Goal: Task Accomplishment & Management: Complete application form

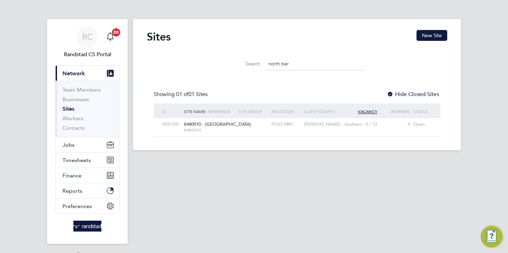
scroll to position [13, 44]
click at [298, 67] on input "north ber" at bounding box center [315, 63] width 100 height 13
drag, startPoint x: 301, startPoint y: 67, endPoint x: 158, endPoint y: 21, distance: 149.8
click at [162, 61] on div "Search north ber" at bounding box center [297, 62] width 300 height 24
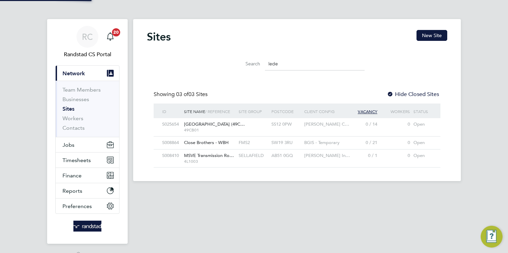
scroll to position [0, 0]
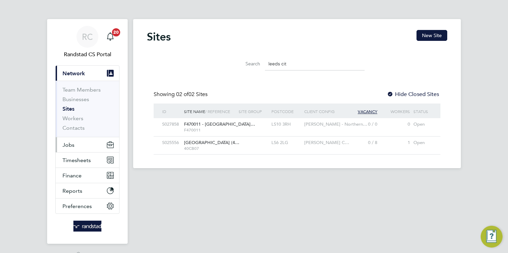
type input "leeds cit"
click at [68, 144] on span "Jobs" at bounding box center [68, 145] width 12 height 6
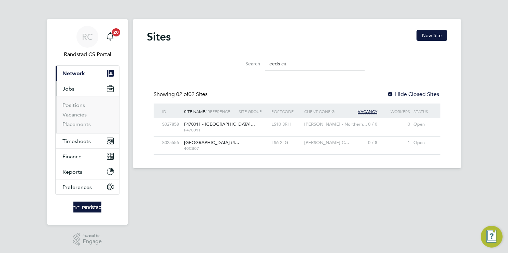
click at [75, 118] on li "Vacancies" at bounding box center [87, 117] width 51 height 10
click at [79, 115] on link "Vacancies" at bounding box center [74, 115] width 24 height 6
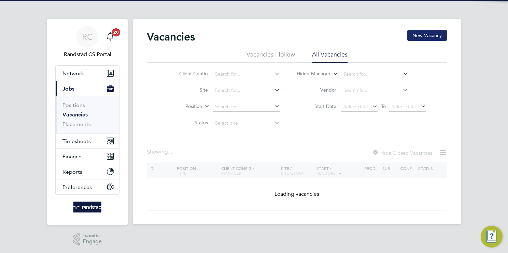
click at [424, 34] on button "New Vacancy" at bounding box center [427, 35] width 40 height 11
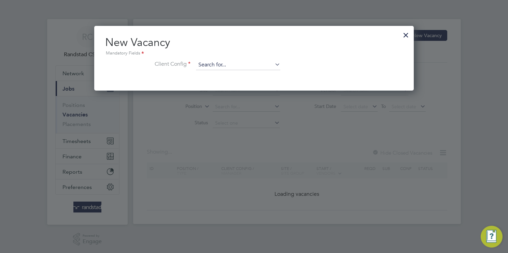
click at [247, 64] on input at bounding box center [238, 65] width 84 height 10
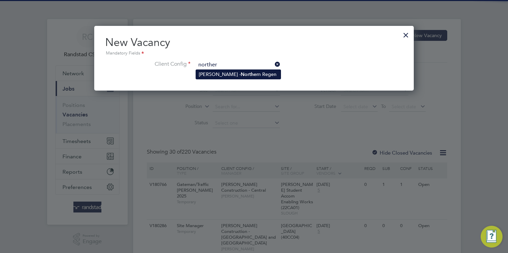
click at [250, 73] on li "Lovell - Norther n Regen" at bounding box center [238, 74] width 85 height 9
type input "Lovell - Northern Regen"
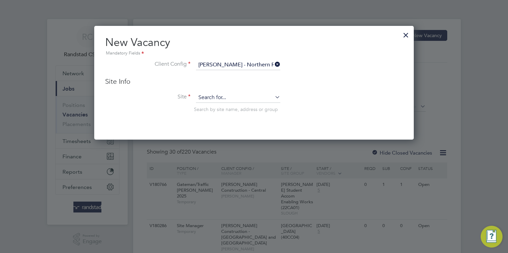
click at [225, 99] on input at bounding box center [238, 98] width 84 height 10
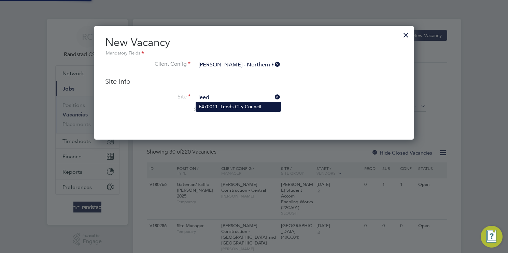
click at [259, 107] on li "F470011 - Leed s City Council" at bounding box center [238, 106] width 85 height 9
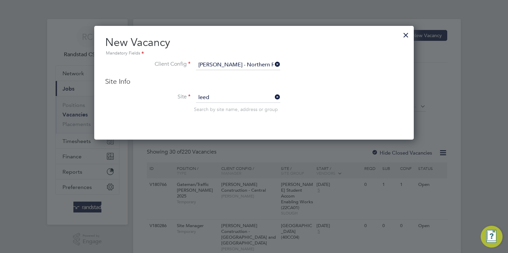
type input "F470011 - Leeds City Council"
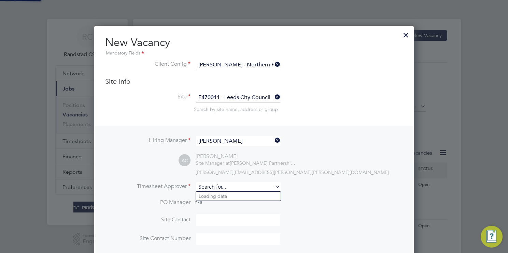
click at [213, 187] on input at bounding box center [238, 187] width 84 height 10
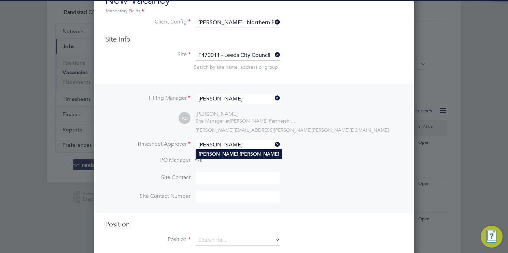
click at [233, 155] on li "Matt Wilkinson" at bounding box center [239, 154] width 86 height 9
type input "Matt Wilkinson"
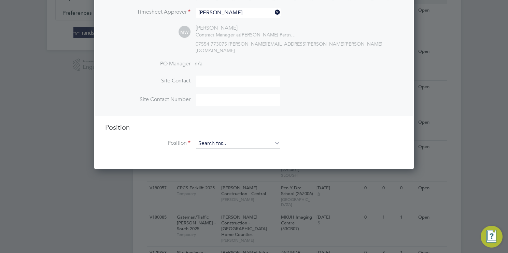
click at [221, 139] on input at bounding box center [238, 144] width 84 height 10
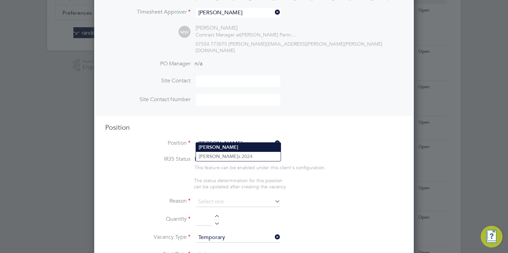
click at [240, 148] on li "Joiner" at bounding box center [238, 147] width 85 height 9
type input "Joiner"
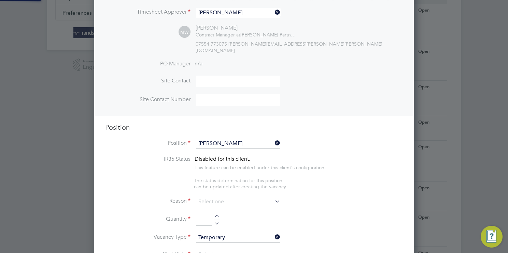
type textarea "Craig Approved CIS"
click at [226, 197] on input at bounding box center [238, 202] width 84 height 10
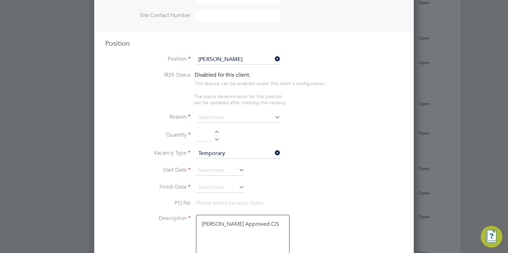
click at [236, 174] on li "Vacant Role" at bounding box center [238, 174] width 85 height 9
type input "Vacant Role"
click at [216, 131] on div at bounding box center [217, 133] width 6 height 5
type input "1"
click at [221, 157] on li "Vacancy Type Temporary" at bounding box center [253, 157] width 297 height 17
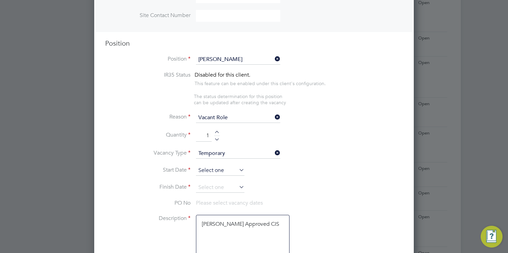
click at [219, 166] on input at bounding box center [220, 171] width 48 height 10
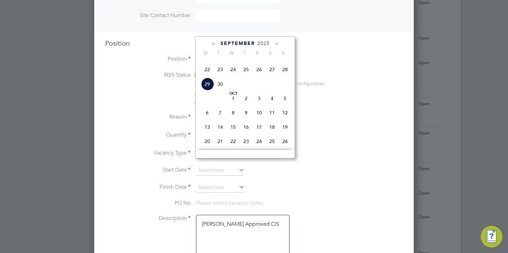
click at [210, 91] on span "29" at bounding box center [207, 84] width 13 height 13
type input "29 Sep 2025"
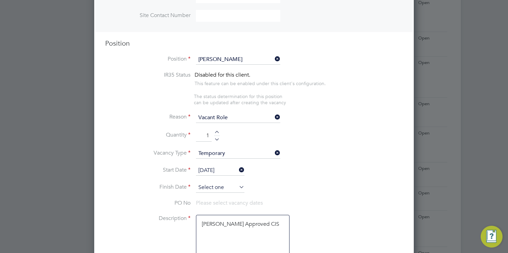
click at [230, 183] on input at bounding box center [220, 188] width 48 height 10
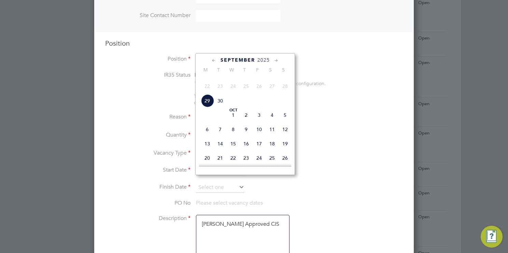
click at [258, 136] on span "10" at bounding box center [258, 129] width 13 height 13
type input "10 Oct 2025"
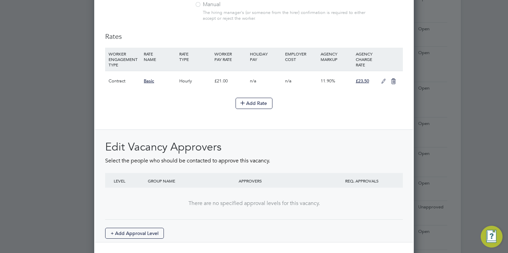
scroll to position [795, 0]
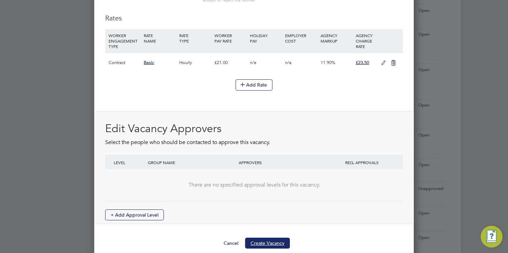
click at [265, 238] on button "Create Vacancy" at bounding box center [267, 243] width 45 height 11
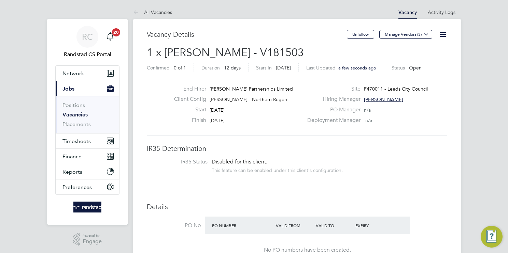
click at [72, 113] on link "Vacancies" at bounding box center [74, 115] width 25 height 6
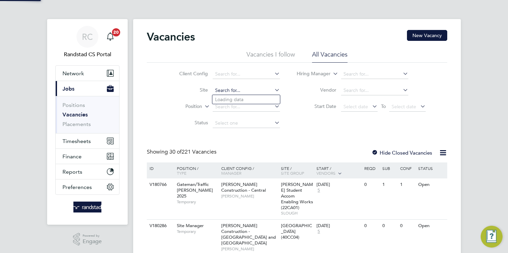
click at [242, 88] on input at bounding box center [245, 91] width 67 height 10
type input "n"
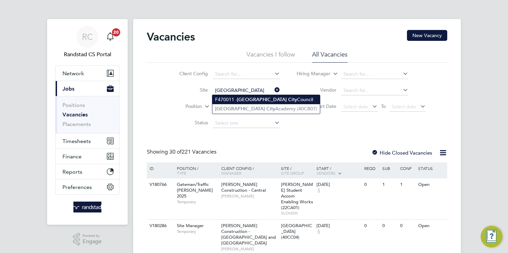
click at [272, 100] on li "F470011 - Leeds City Council" at bounding box center [265, 99] width 107 height 9
type input "F470011 - Leeds City Council"
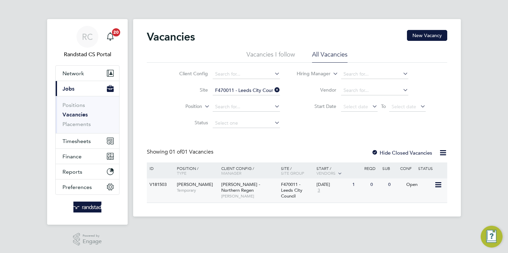
click at [270, 194] on span "Alan Cooper" at bounding box center [249, 196] width 56 height 5
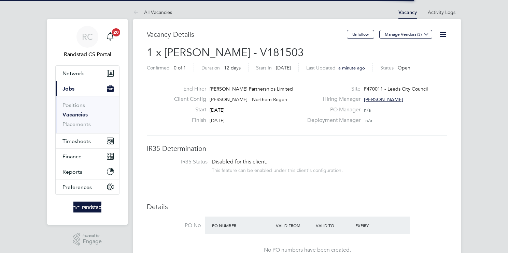
scroll to position [20, 48]
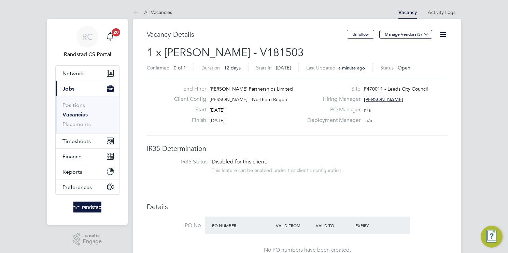
click at [443, 36] on icon at bounding box center [442, 34] width 9 height 9
click at [424, 50] on li "Edit Vacancy" at bounding box center [426, 51] width 40 height 10
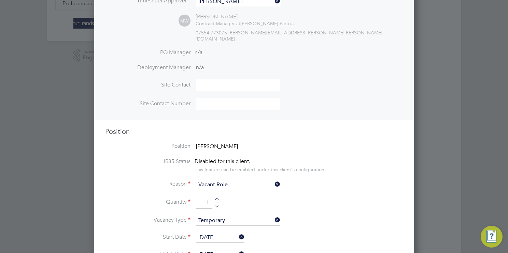
scroll to position [263, 0]
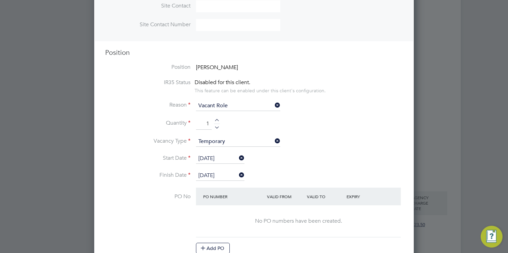
click at [217, 119] on div at bounding box center [217, 121] width 6 height 5
type input "2"
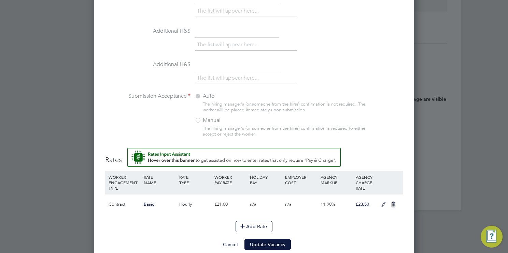
scroll to position [656, 0]
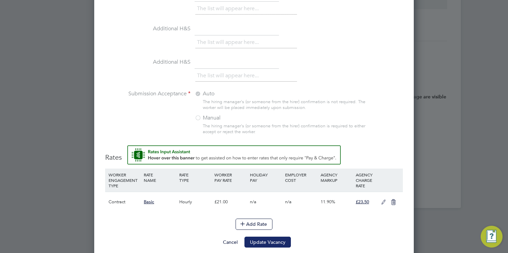
click at [278, 237] on button "Update Vacancy" at bounding box center [267, 242] width 46 height 11
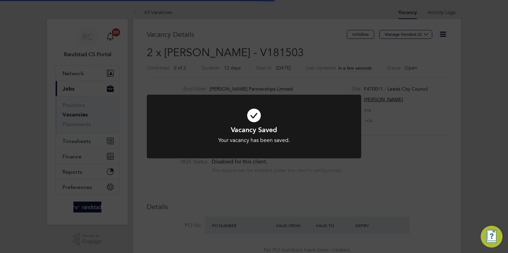
scroll to position [20, 48]
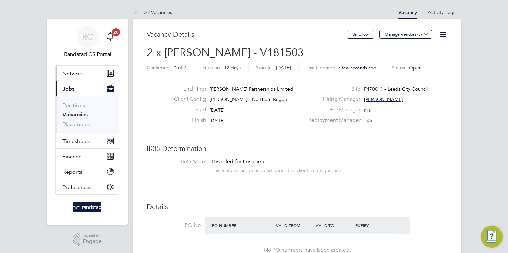
click at [73, 71] on span "Network" at bounding box center [72, 73] width 21 height 6
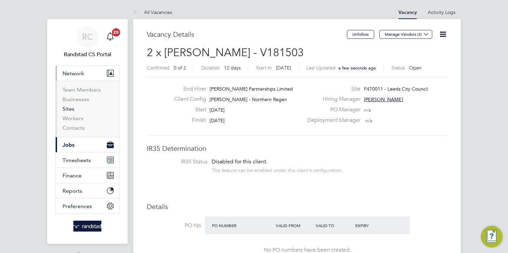
drag, startPoint x: 69, startPoint y: 111, endPoint x: 480, endPoint y: 42, distance: 416.7
click at [69, 111] on link "Sites" at bounding box center [68, 109] width 12 height 6
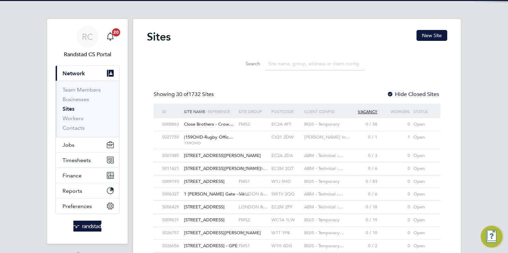
click at [298, 65] on input at bounding box center [315, 63] width 100 height 13
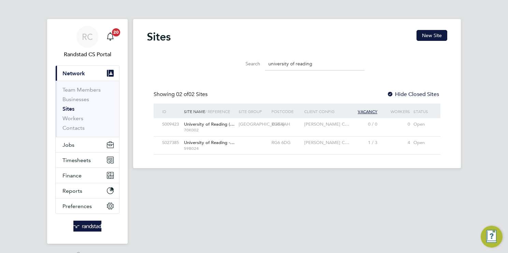
click at [292, 129] on div "RG6 6AH" at bounding box center [285, 124] width 33 height 13
drag, startPoint x: 321, startPoint y: 63, endPoint x: 131, endPoint y: 75, distance: 190.3
click at [132, 74] on div "RC Randstad CS Portal Notifications 20 Applications: Current page: Network Team…" at bounding box center [254, 137] width 508 height 274
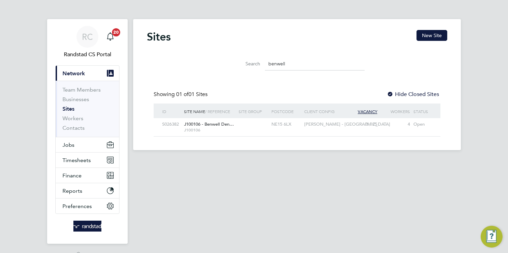
drag, startPoint x: 294, startPoint y: 58, endPoint x: 125, endPoint y: 68, distance: 169.1
click at [125, 68] on div "RC Randstad CS Portal Notifications 20 Applications: Current page: Network Team…" at bounding box center [254, 137] width 508 height 274
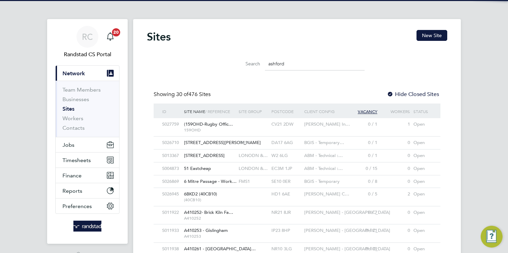
scroll to position [13, 33]
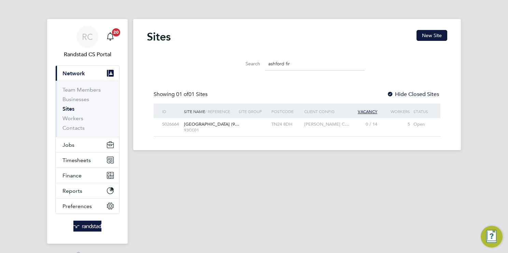
type input "ashford fir"
click at [308, 131] on div "S026664 Ashford Fire Station (9… 93CC01 TN24 8DH Morgan Sindall C… 0 / 14 5 Open" at bounding box center [296, 127] width 286 height 18
click at [327, 123] on span "Morgan Sindall C…" at bounding box center [326, 124] width 45 height 6
click at [73, 148] on button "Jobs" at bounding box center [87, 144] width 63 height 15
drag, startPoint x: 243, startPoint y: 71, endPoint x: 89, endPoint y: 64, distance: 154.0
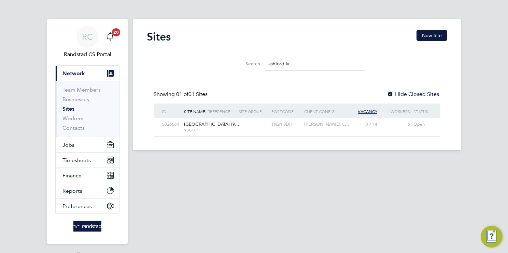
click at [95, 68] on div "RC Randstad CS Portal Notifications 20 Applications: Current page: Network Team…" at bounding box center [254, 137] width 508 height 274
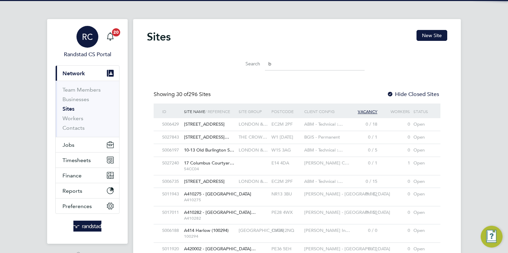
scroll to position [3, 3]
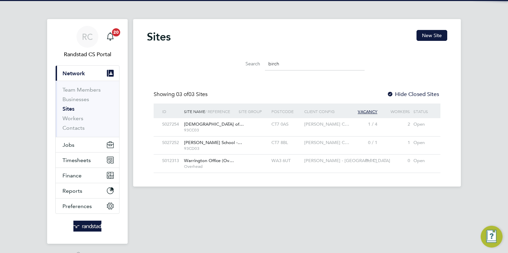
type input "birch"
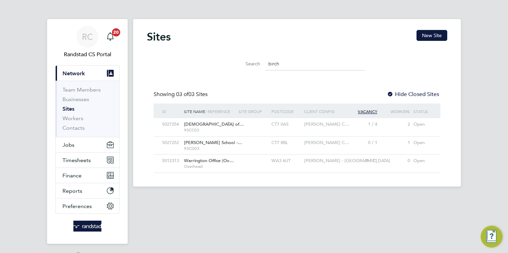
click at [328, 128] on div "Morgan Sindall C…" at bounding box center [324, 124] width 44 height 13
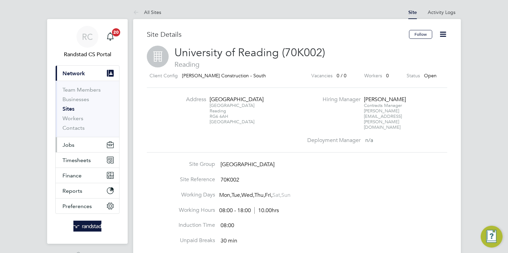
click at [75, 142] on button "Jobs" at bounding box center [87, 144] width 63 height 15
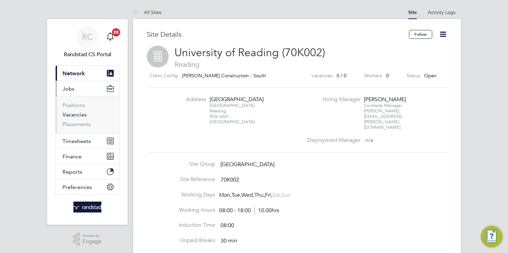
click at [79, 115] on link "Vacancies" at bounding box center [74, 115] width 24 height 6
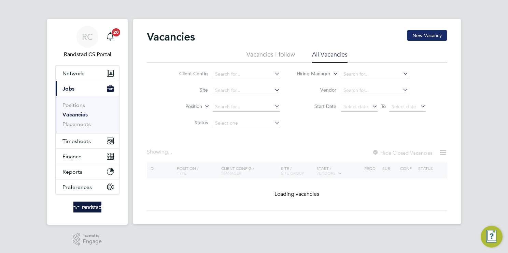
click at [418, 38] on button "New Vacancy" at bounding box center [427, 35] width 40 height 11
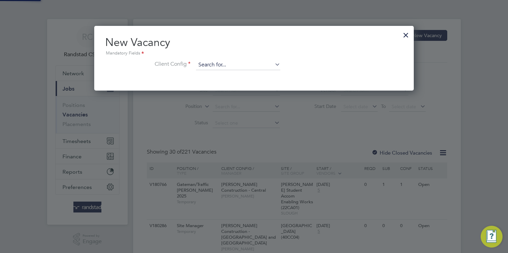
scroll to position [64, 320]
click at [256, 62] on input at bounding box center [238, 65] width 84 height 10
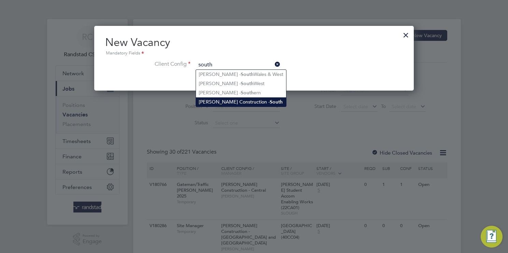
click at [263, 103] on li "Morgan Sindall Construction - South" at bounding box center [241, 102] width 90 height 9
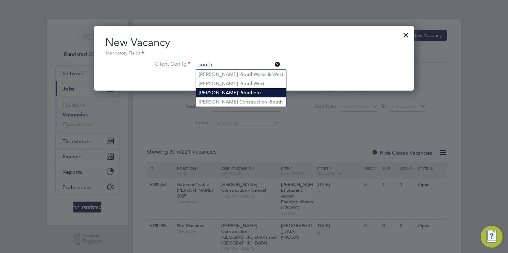
type input "Morgan Sindall Construction - South"
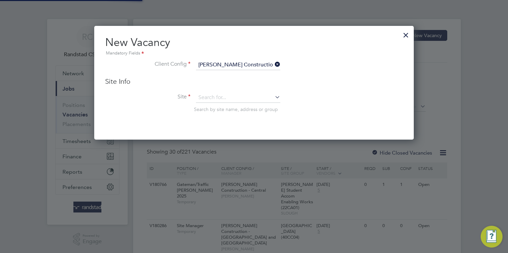
scroll to position [113, 320]
click at [240, 95] on input at bounding box center [238, 98] width 84 height 10
click at [274, 134] on li "Univer sity of Reading (70K002)" at bounding box center [286, 134] width 181 height 9
type input "University of Reading (70K002)"
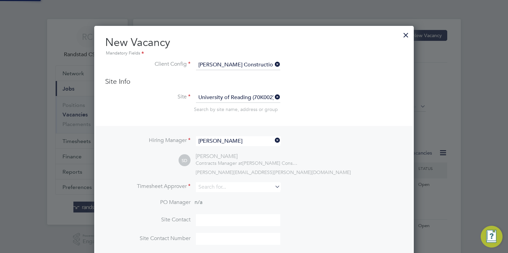
scroll to position [282, 320]
click at [223, 179] on div "Hiring Manager Shaun Dorey SD Shaun Dorey Contracts Manager at Morgan Sindall C…" at bounding box center [254, 190] width 318 height 129
drag, startPoint x: 225, startPoint y: 188, endPoint x: 180, endPoint y: 196, distance: 45.8
click at [225, 188] on input at bounding box center [238, 187] width 84 height 10
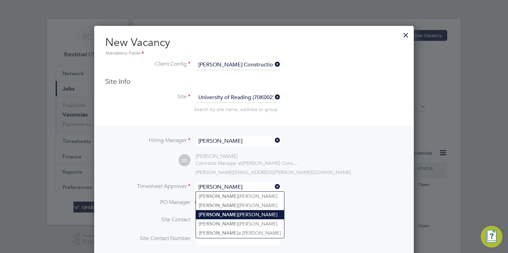
click at [224, 217] on li "Shaun Dorey" at bounding box center [240, 214] width 88 height 9
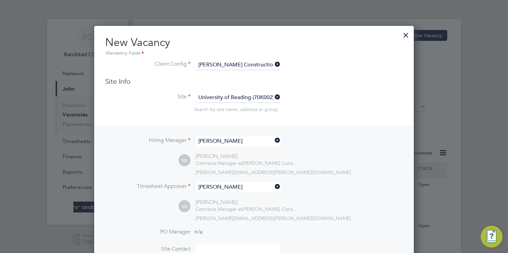
type input "Shaun Dorey"
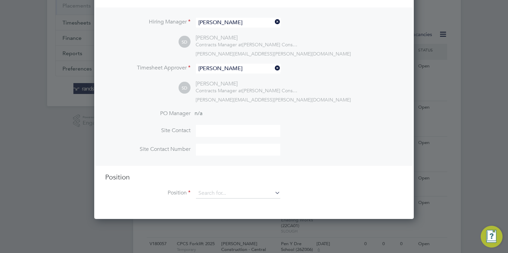
scroll to position [185, 0]
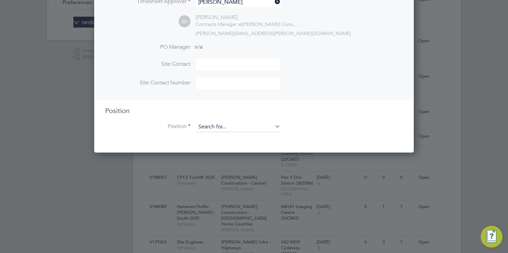
click at [240, 129] on input at bounding box center [238, 127] width 84 height 10
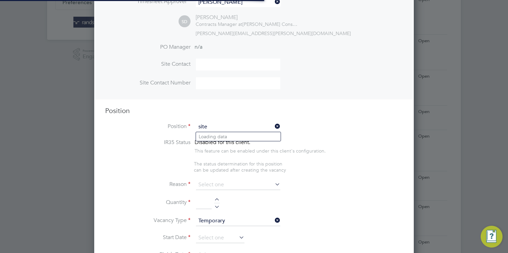
scroll to position [962, 320]
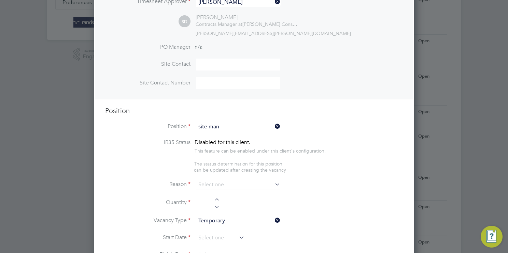
click at [262, 147] on li "Site Man ager 2025" at bounding box center [238, 146] width 85 height 9
type input "Site Manager 2025"
type textarea "."
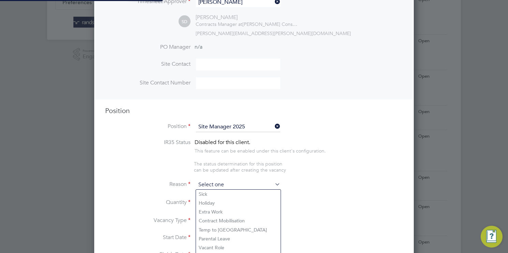
click at [231, 183] on input at bounding box center [238, 185] width 84 height 10
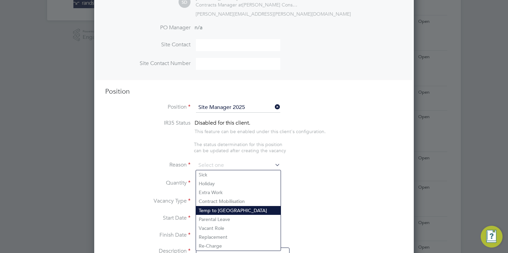
scroll to position [207, 0]
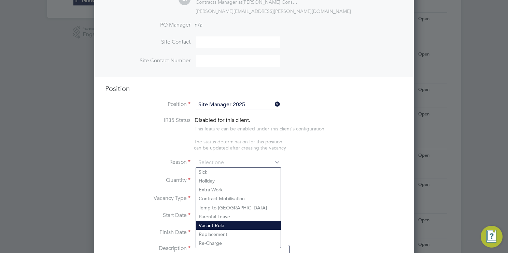
click at [222, 227] on li "Vacant Role" at bounding box center [238, 225] width 85 height 9
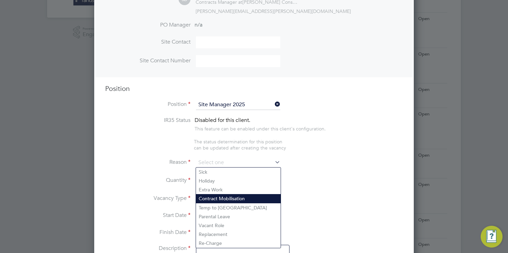
type input "Vacant Role"
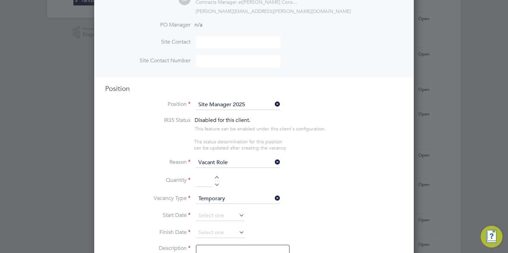
click at [217, 175] on li "Quantity" at bounding box center [253, 184] width 297 height 19
click at [218, 179] on div at bounding box center [217, 178] width 6 height 5
type input "1"
click at [211, 214] on input at bounding box center [220, 216] width 48 height 10
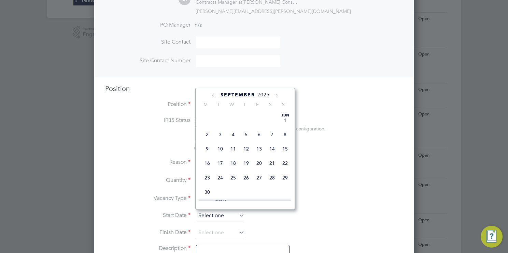
scroll to position [273, 0]
click at [222, 142] on span "30" at bounding box center [220, 135] width 13 height 13
type input "30 Sep 2025"
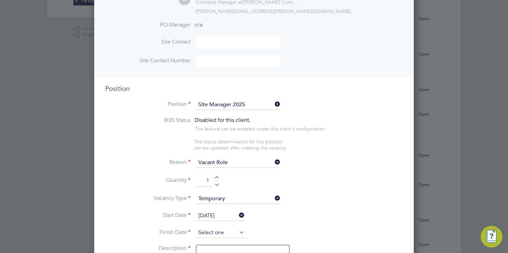
click at [221, 228] on input at bounding box center [220, 233] width 48 height 10
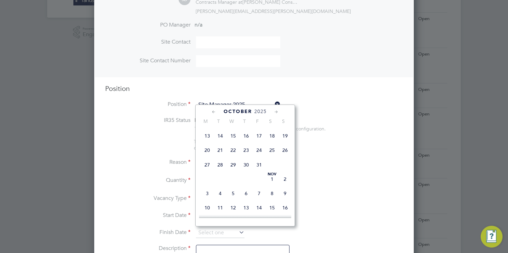
scroll to position [333, 0]
click at [259, 142] on span "17" at bounding box center [258, 135] width 13 height 13
type input "17 Oct 2025"
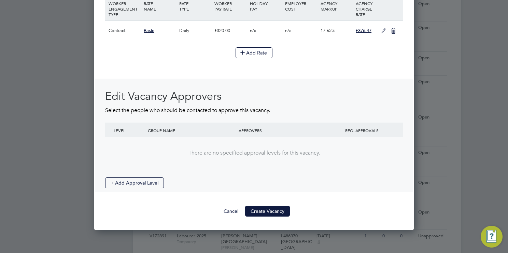
scroll to position [753, 0]
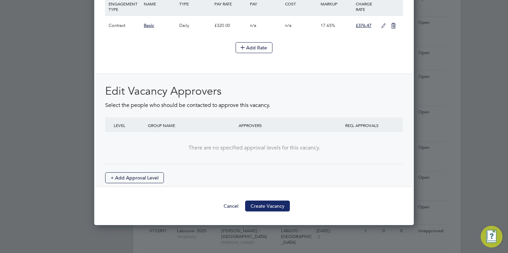
click at [280, 206] on button "Create Vacancy" at bounding box center [267, 206] width 45 height 11
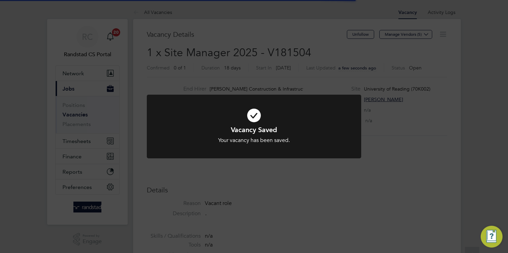
scroll to position [20, 48]
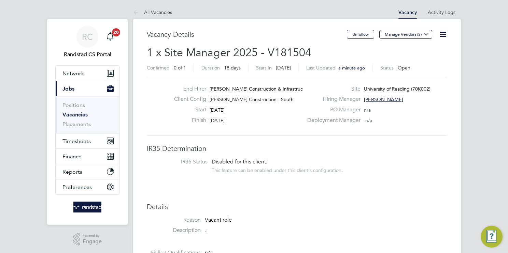
click at [79, 113] on link "Vacancies" at bounding box center [74, 115] width 25 height 6
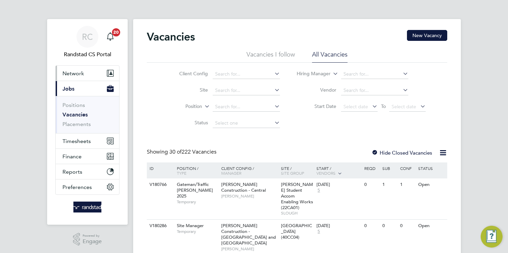
click at [68, 71] on span "Network" at bounding box center [72, 73] width 21 height 6
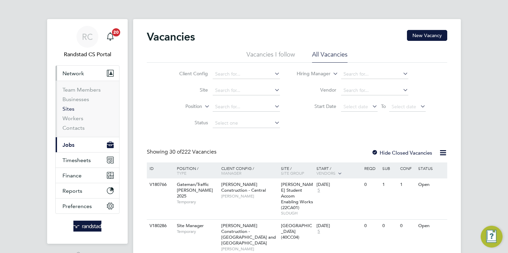
click at [64, 111] on link "Sites" at bounding box center [68, 109] width 12 height 6
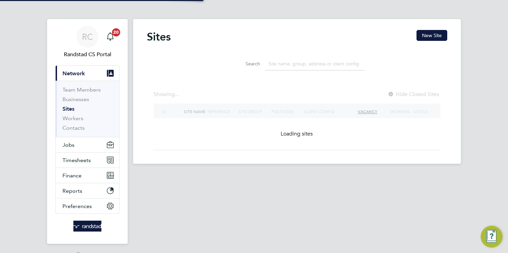
drag, startPoint x: 296, startPoint y: 67, endPoint x: 252, endPoint y: 95, distance: 52.1
click at [296, 67] on input at bounding box center [315, 63] width 100 height 13
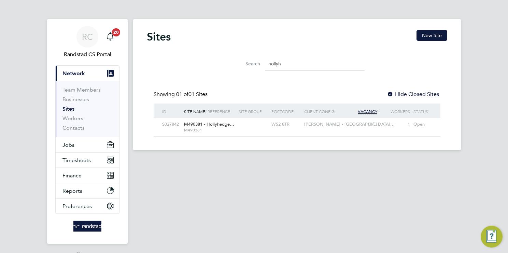
type input "hollyh"
click at [223, 126] on span "M490381 - Hollyhedge…" at bounding box center [209, 124] width 50 height 6
click at [70, 146] on span "Jobs" at bounding box center [68, 145] width 12 height 6
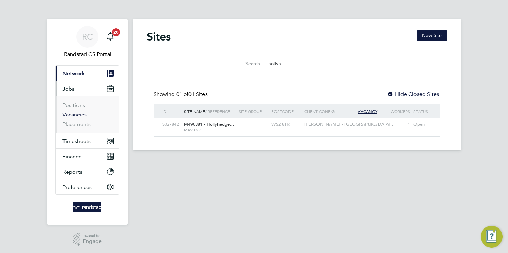
click at [77, 117] on link "Vacancies" at bounding box center [74, 115] width 24 height 6
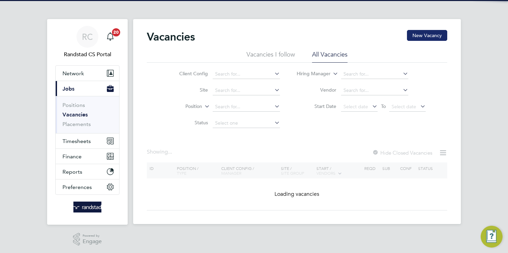
click at [434, 32] on button "New Vacancy" at bounding box center [427, 35] width 40 height 11
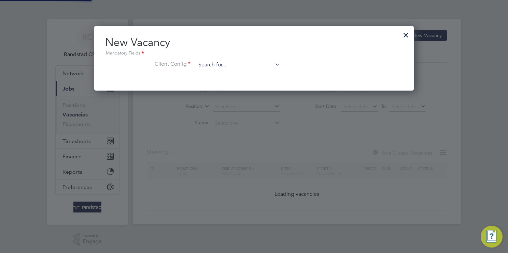
click at [250, 65] on input at bounding box center [238, 65] width 84 height 10
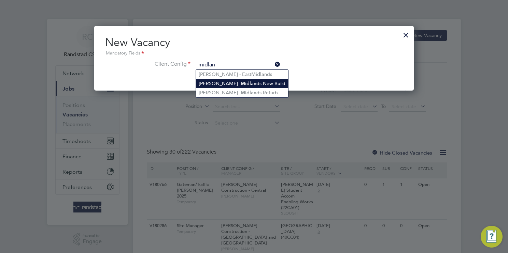
click at [255, 81] on li "Lovell - Midlan ds New Build" at bounding box center [242, 83] width 92 height 9
type input "Lovell - Midlands New Build"
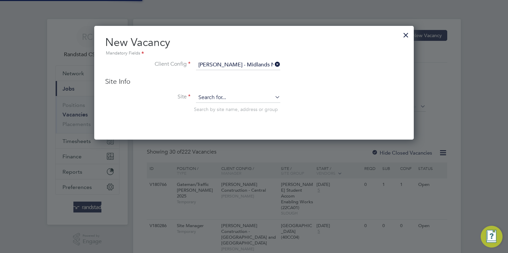
click at [226, 96] on input at bounding box center [238, 98] width 84 height 10
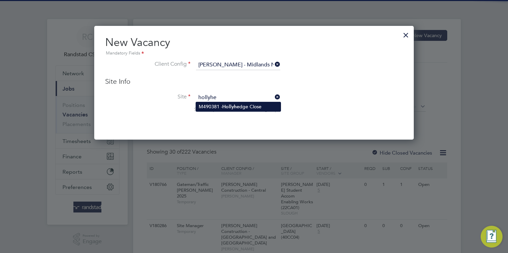
click at [250, 106] on li "M490381 - Hollyhe dge Close" at bounding box center [238, 106] width 85 height 9
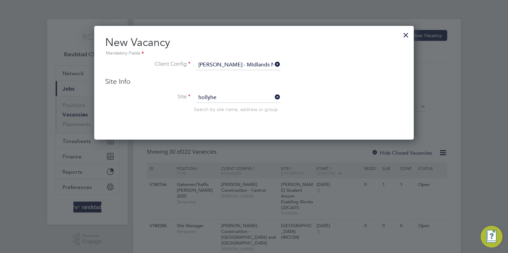
type input "M490381 - Hollyhedge Close"
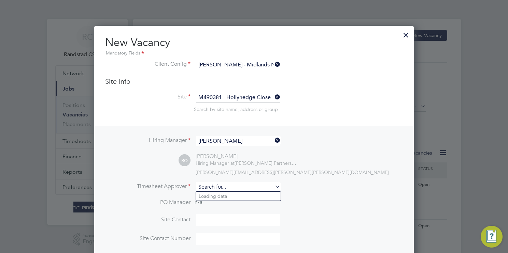
click at [221, 187] on input at bounding box center [238, 187] width 84 height 10
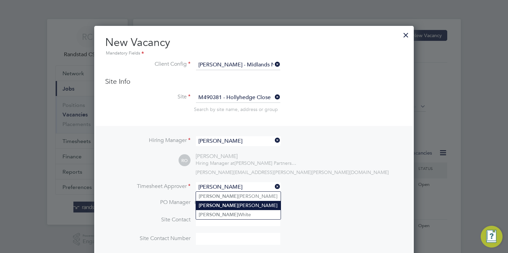
click at [254, 208] on li "Ryan O'Connor" at bounding box center [238, 205] width 85 height 9
type input "Ryan O'Connor"
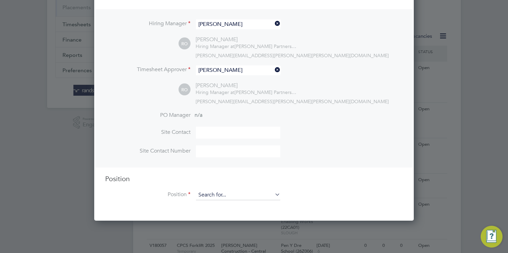
click at [214, 196] on input at bounding box center [238, 195] width 84 height 10
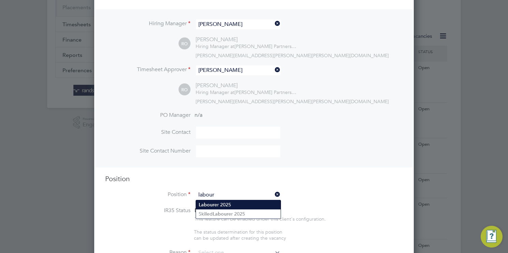
click at [239, 207] on li "Labour er 2025" at bounding box center [238, 205] width 85 height 9
type input "Labourer 2025"
type textarea "Sweeping site, removing rubbish, unloading and transporting material, equipment…"
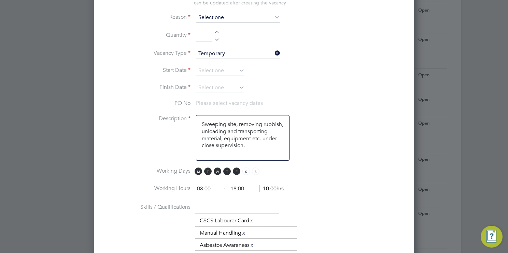
click at [221, 19] on input at bounding box center [238, 18] width 84 height 10
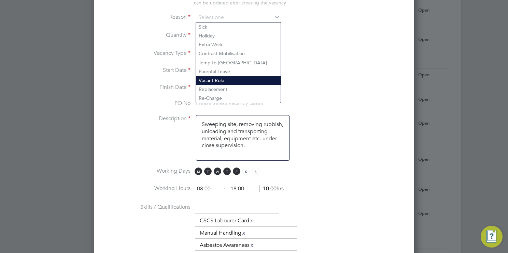
click at [220, 82] on li "Vacant Role" at bounding box center [238, 80] width 85 height 9
type input "Vacant Role"
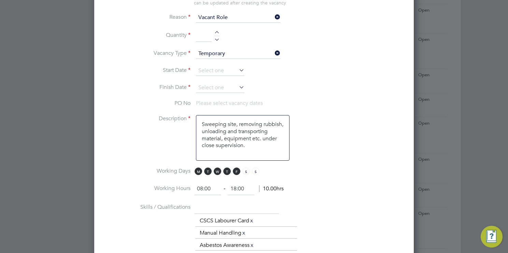
click at [218, 31] on div at bounding box center [217, 33] width 6 height 5
type input "1"
click at [216, 68] on input at bounding box center [220, 71] width 48 height 10
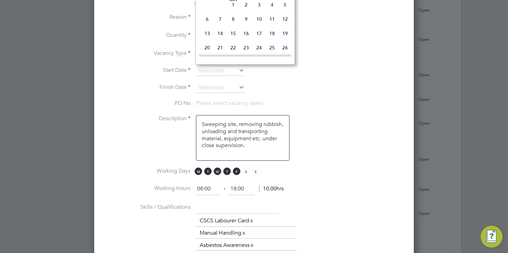
type input "30 Sep 2025"
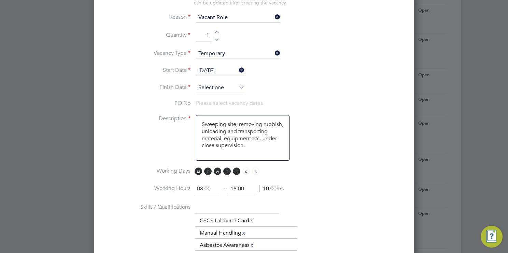
click at [223, 86] on input at bounding box center [220, 88] width 48 height 10
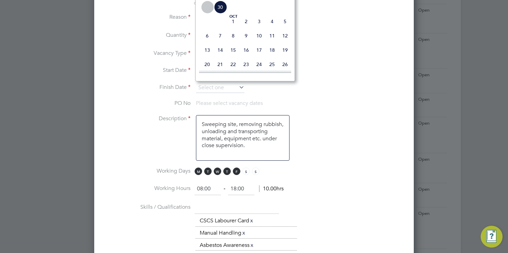
click at [222, 14] on span "30" at bounding box center [220, 7] width 13 height 13
type input "30 Sep 2025"
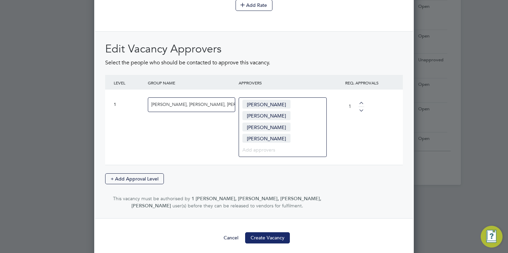
click at [267, 233] on button "Create Vacancy" at bounding box center [267, 238] width 45 height 11
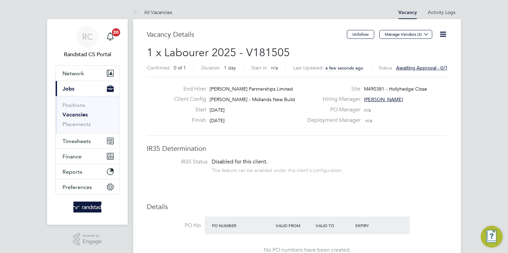
click at [85, 115] on link "Vacancies" at bounding box center [74, 115] width 25 height 6
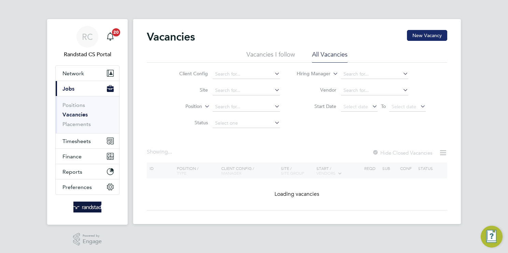
click at [431, 38] on button "New Vacancy" at bounding box center [427, 35] width 40 height 11
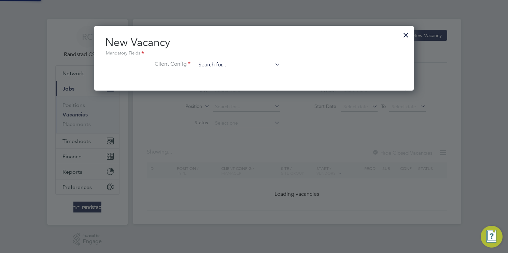
click at [245, 62] on input at bounding box center [238, 65] width 84 height 10
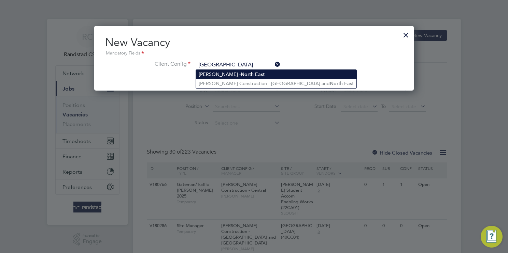
click at [251, 72] on li "Lovell - North East" at bounding box center [276, 74] width 160 height 9
type input "Lovell - North East"
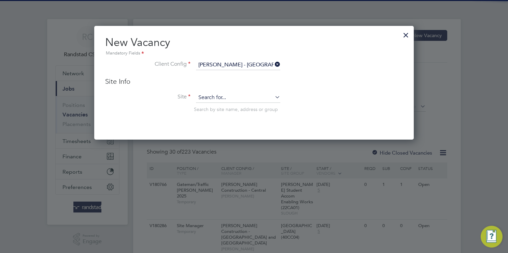
click at [227, 97] on input at bounding box center [238, 98] width 84 height 10
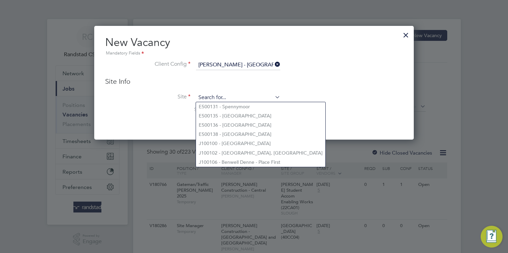
type input "e"
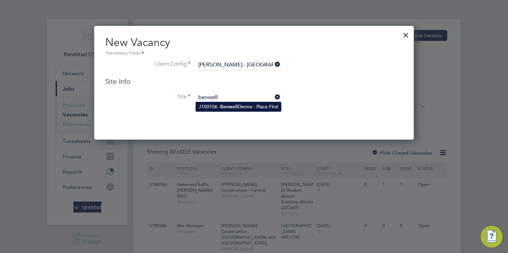
click at [249, 107] on li "J100106 - Benwell Denne - Place First" at bounding box center [238, 106] width 85 height 9
type input "J100106 - Benwell Denne - Place First"
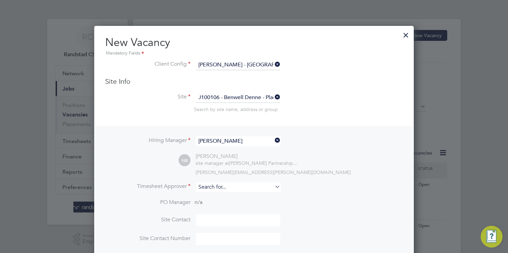
click at [226, 185] on input at bounding box center [238, 187] width 84 height 10
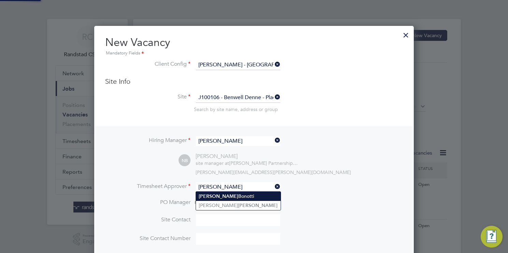
click at [218, 194] on li "Nelson Bonotti" at bounding box center [238, 196] width 85 height 9
type input "Nelson Bonotti"
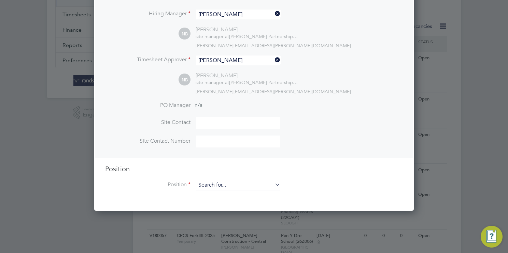
click at [218, 185] on input at bounding box center [238, 185] width 84 height 10
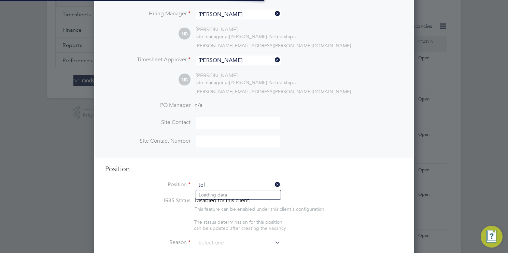
scroll to position [977, 320]
type input "t"
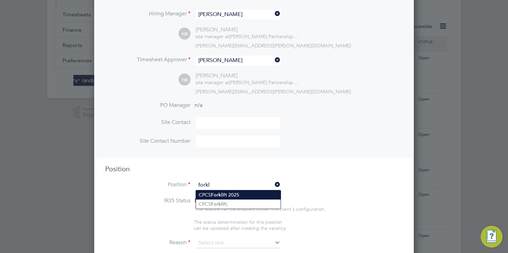
click at [220, 196] on b "Forkl" at bounding box center [217, 195] width 12 height 6
type input "CPCS Forklift 2025"
type textarea "Full understanding of all aspects and responsibilities associated with the oper…"
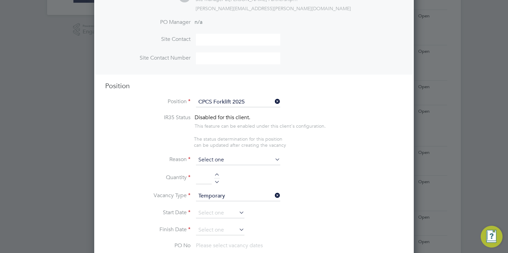
click at [210, 162] on input at bounding box center [238, 160] width 84 height 10
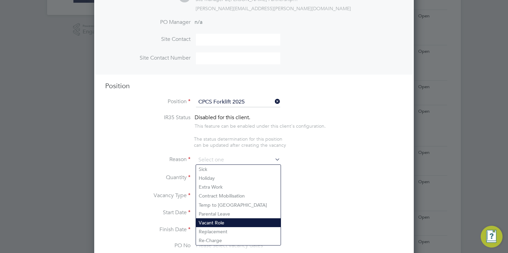
click at [224, 223] on li "Vacant Role" at bounding box center [238, 223] width 85 height 9
type input "Vacant Role"
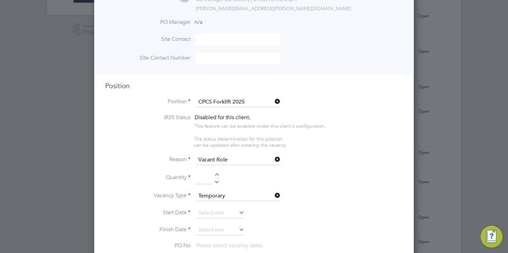
click at [216, 175] on div at bounding box center [217, 176] width 6 height 5
type input "1"
click at [209, 214] on input at bounding box center [220, 213] width 48 height 10
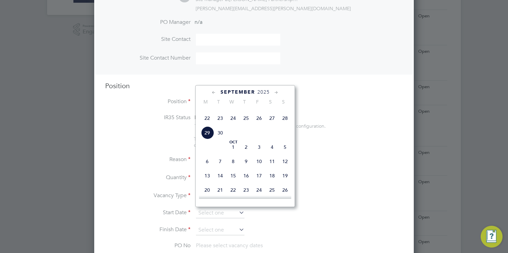
click at [219, 139] on span "30" at bounding box center [220, 133] width 13 height 13
type input "30 Sep 2025"
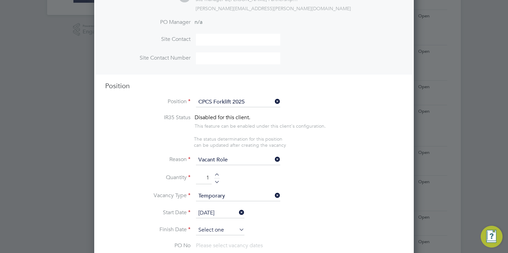
click at [204, 230] on input at bounding box center [220, 230] width 48 height 10
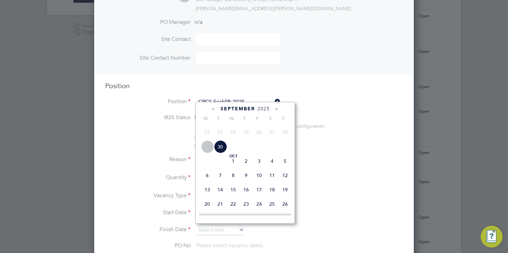
scroll to position [276, 0]
click at [256, 181] on span "10" at bounding box center [258, 174] width 13 height 13
type input "10 Oct 2025"
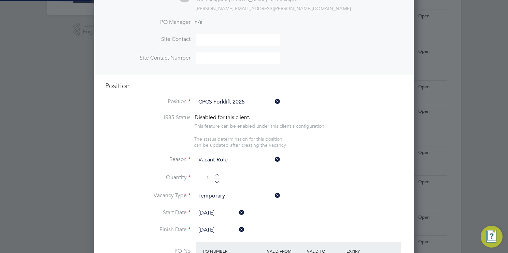
scroll to position [3, 3]
click at [337, 180] on li "Quantity 1" at bounding box center [253, 181] width 297 height 19
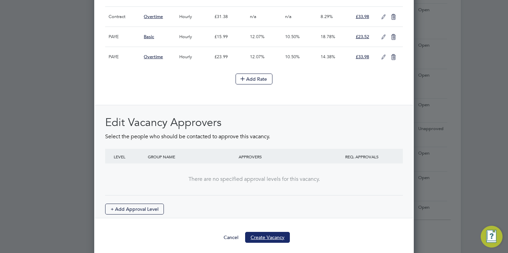
click at [275, 236] on button "Create Vacancy" at bounding box center [267, 237] width 45 height 11
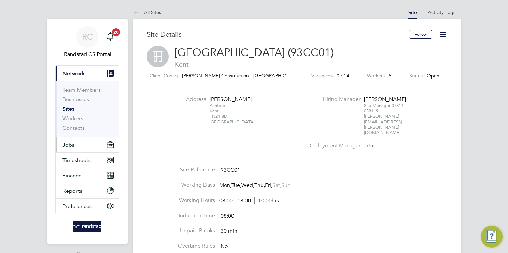
click at [67, 142] on span "Jobs" at bounding box center [68, 145] width 12 height 6
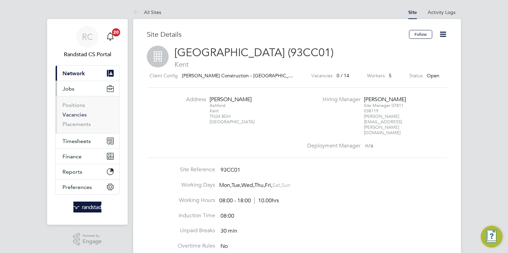
click at [76, 113] on link "Vacancies" at bounding box center [74, 115] width 24 height 6
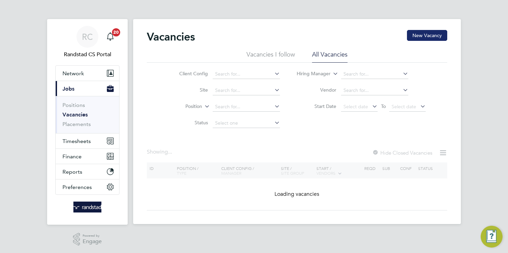
click at [427, 34] on button "New Vacancy" at bounding box center [427, 35] width 40 height 11
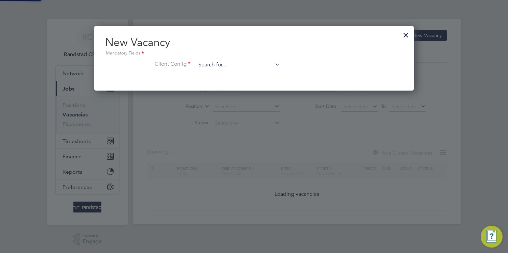
scroll to position [64, 320]
click at [253, 66] on input at bounding box center [238, 65] width 84 height 10
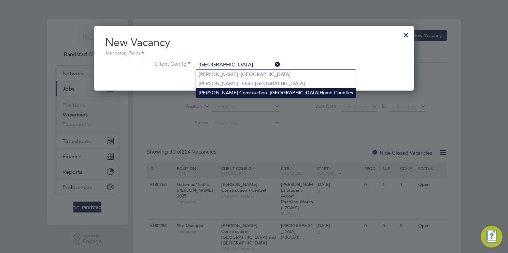
click at [258, 94] on li "[PERSON_NAME] Construction - [GEOGRAPHIC_DATA] Home Counties" at bounding box center [276, 92] width 160 height 9
type input "[PERSON_NAME] Construction - [GEOGRAPHIC_DATA] Home Counties"
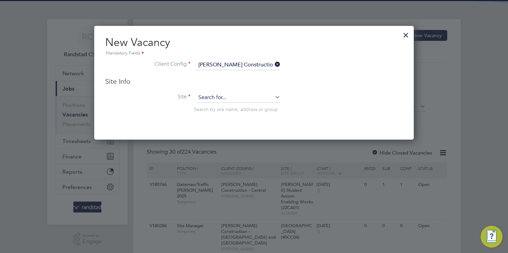
click at [232, 94] on input at bounding box center [238, 98] width 84 height 10
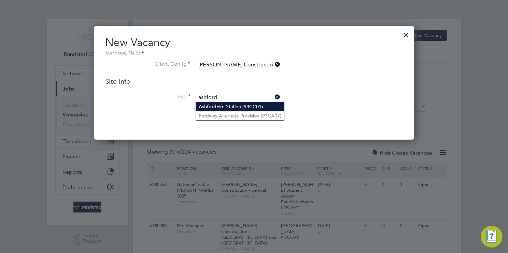
click at [261, 109] on li "[GEOGRAPHIC_DATA] (93CC01)" at bounding box center [240, 106] width 88 height 9
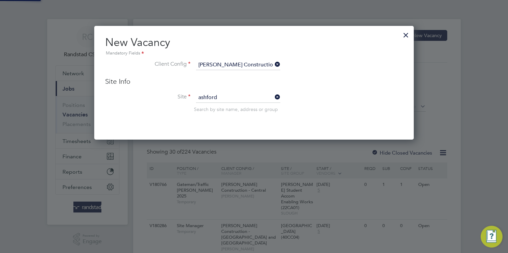
type input "[GEOGRAPHIC_DATA] (93CC01)"
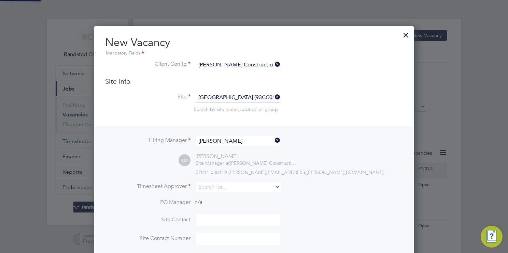
scroll to position [282, 320]
click at [208, 187] on input at bounding box center [238, 187] width 84 height 10
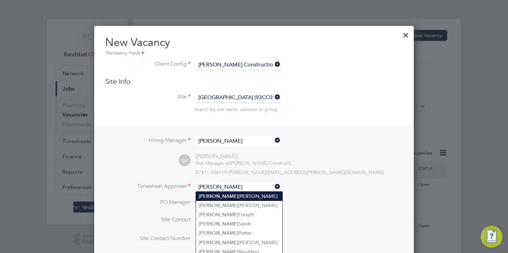
click at [246, 193] on li "[PERSON_NAME]" at bounding box center [239, 196] width 86 height 9
type input "[PERSON_NAME]"
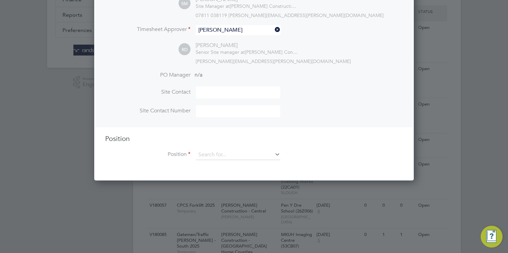
scroll to position [158, 0]
click at [219, 159] on input at bounding box center [238, 155] width 84 height 10
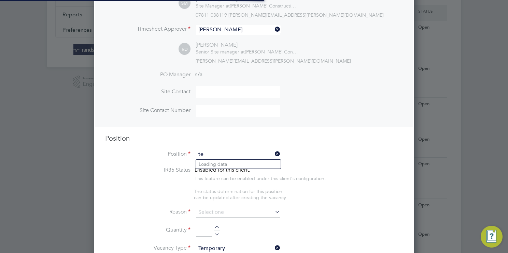
scroll to position [962, 320]
type input "t"
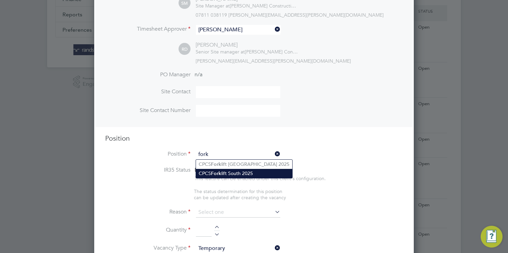
click at [261, 174] on li "CPCS Fork lift South 2025" at bounding box center [244, 173] width 96 height 9
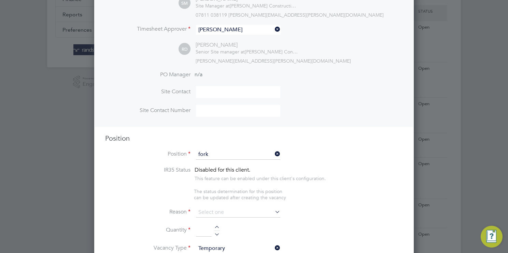
type input "CPCS Forklift South 2025"
type textarea "Excluding London Boroughs"
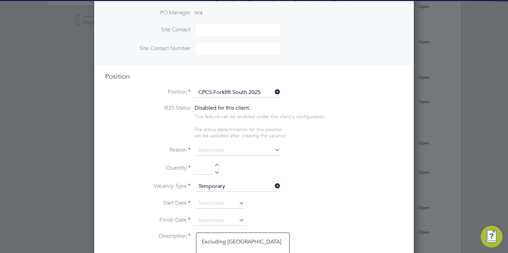
scroll to position [0, 0]
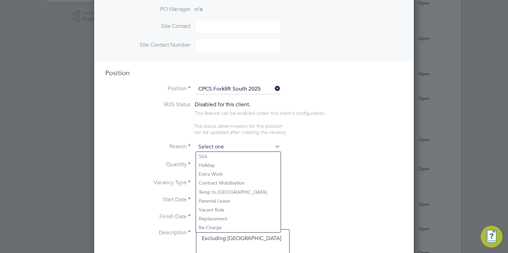
click at [228, 148] on input at bounding box center [238, 147] width 84 height 10
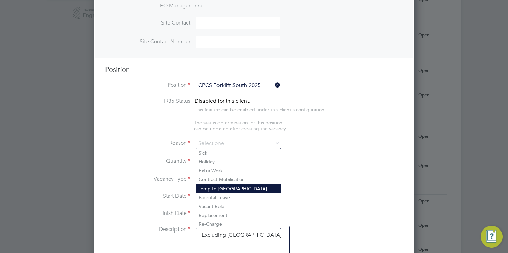
scroll to position [226, 0]
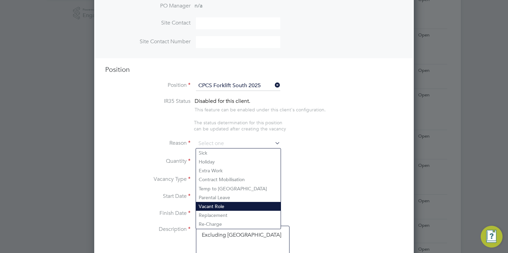
click at [233, 207] on li "Vacant Role" at bounding box center [238, 206] width 85 height 9
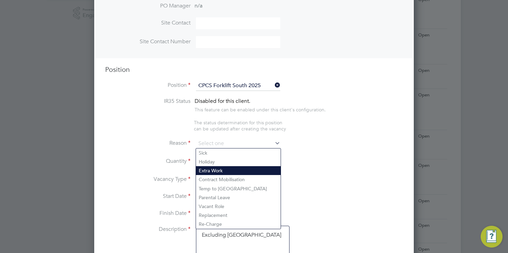
type input "Vacant Role"
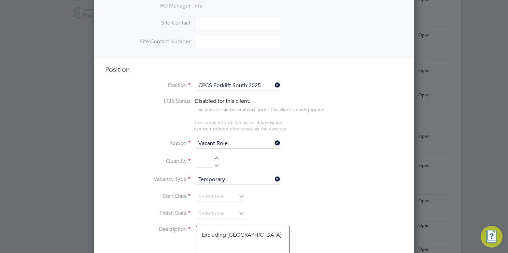
click at [217, 157] on div at bounding box center [217, 159] width 6 height 5
type input "1"
click at [220, 194] on input at bounding box center [220, 197] width 48 height 10
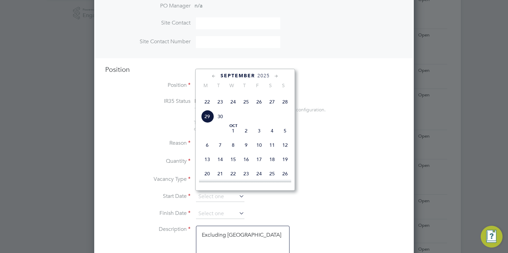
click at [211, 123] on span "29" at bounding box center [207, 116] width 13 height 13
type input "29 Sep 2025"
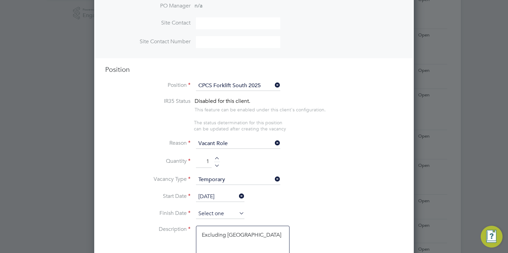
click at [216, 211] on input at bounding box center [220, 214] width 48 height 10
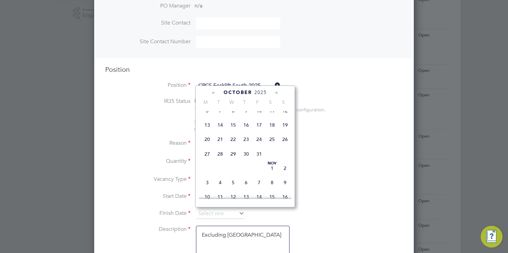
scroll to position [325, 0]
click at [234, 159] on span "29" at bounding box center [232, 152] width 13 height 13
type input "29 Oct 2025"
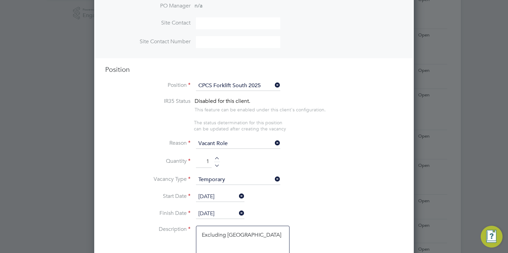
click at [391, 193] on li "Start Date 29 Sep 2025" at bounding box center [253, 200] width 297 height 17
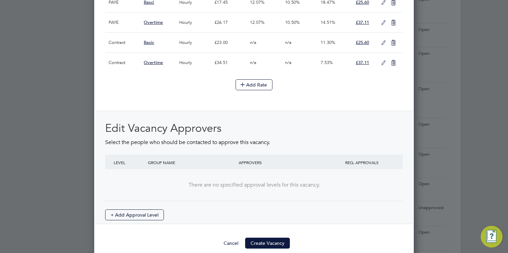
scroll to position [793, 0]
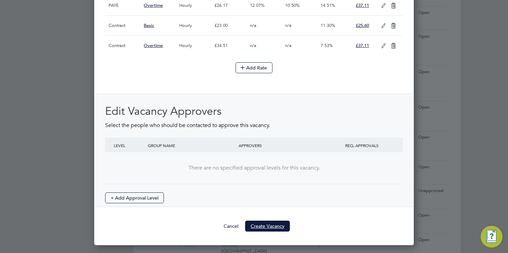
drag, startPoint x: 268, startPoint y: 225, endPoint x: 365, endPoint y: 134, distance: 132.5
click at [268, 225] on button "Create Vacancy" at bounding box center [267, 226] width 45 height 11
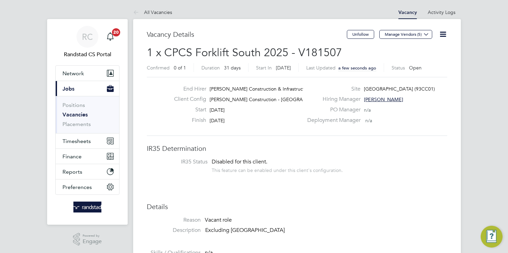
click at [82, 116] on link "Vacancies" at bounding box center [74, 115] width 25 height 6
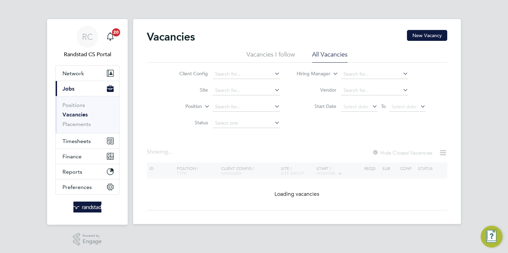
drag, startPoint x: 423, startPoint y: 38, endPoint x: 279, endPoint y: 40, distance: 144.3
click at [423, 38] on button "New Vacancy" at bounding box center [427, 35] width 40 height 11
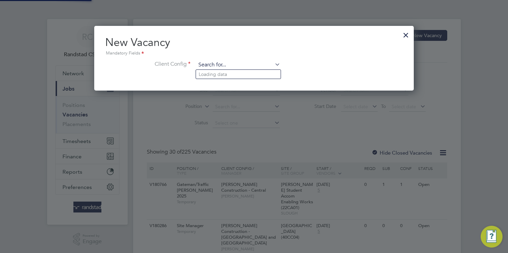
click at [252, 64] on input at bounding box center [238, 65] width 84 height 10
click at [274, 100] on b "South" at bounding box center [275, 102] width 13 height 6
type input "[PERSON_NAME] Construction - South"
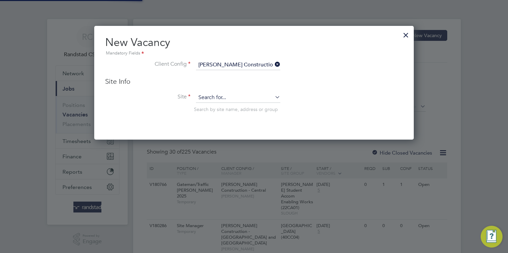
drag, startPoint x: 235, startPoint y: 97, endPoint x: 216, endPoint y: 97, distance: 19.8
click at [231, 96] on input at bounding box center [238, 98] width 84 height 10
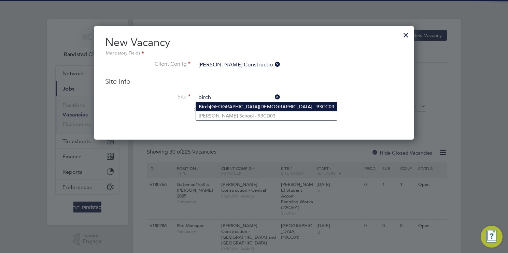
click at [247, 106] on li "Birch ington Church of England Primary School - 93CC03" at bounding box center [266, 106] width 141 height 9
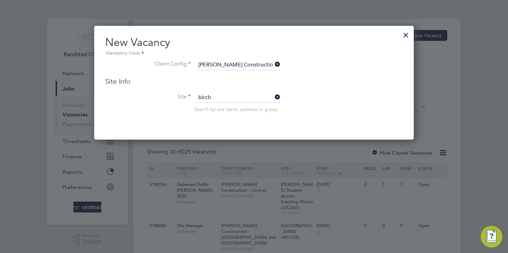
type input "[GEOGRAPHIC_DATA][DEMOGRAPHIC_DATA] - 93CC03"
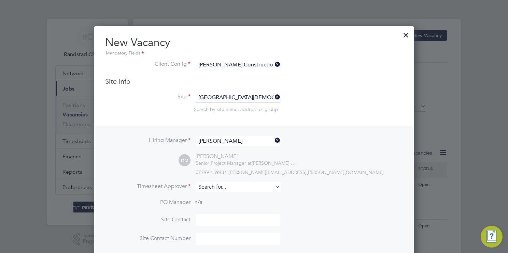
click at [233, 185] on input at bounding box center [238, 187] width 84 height 10
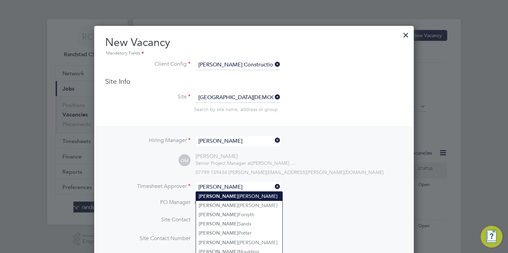
click at [247, 197] on li "Richard Daley" at bounding box center [239, 196] width 86 height 9
type input "Richard Daley"
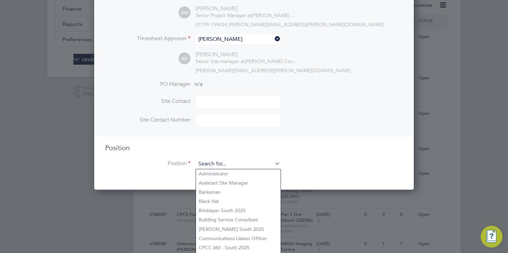
click at [223, 164] on input at bounding box center [238, 164] width 84 height 10
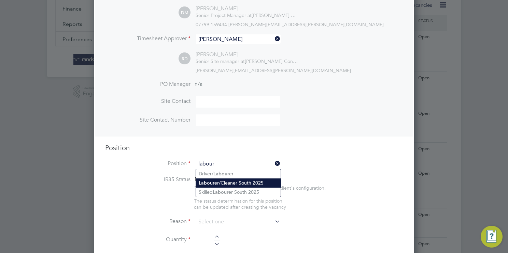
click at [261, 185] on li "Labour er/Cleaner South 2025" at bounding box center [238, 183] width 85 height 9
type input "Labourer/Cleaner South 2025"
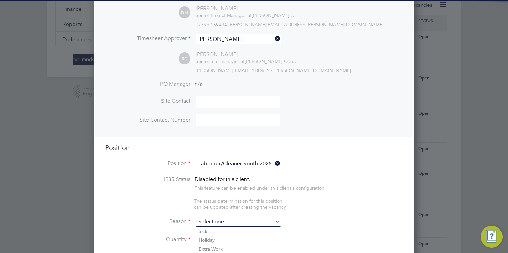
click at [227, 223] on input at bounding box center [238, 222] width 84 height 10
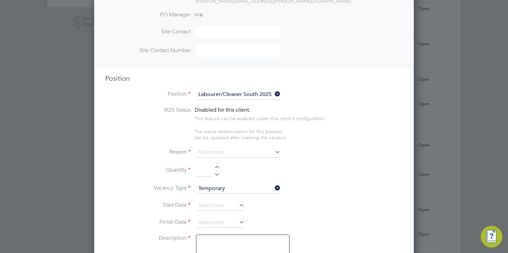
click at [225, 215] on li "Vacant Role" at bounding box center [238, 215] width 85 height 9
type input "Vacant Role"
click at [218, 167] on div at bounding box center [217, 168] width 6 height 5
type input "1"
click at [217, 204] on input at bounding box center [220, 206] width 48 height 10
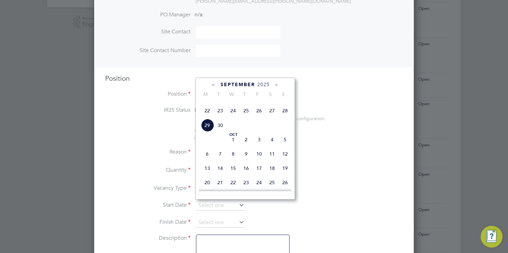
click at [204, 132] on span "29" at bounding box center [207, 125] width 13 height 13
type input "29 Sep 2025"
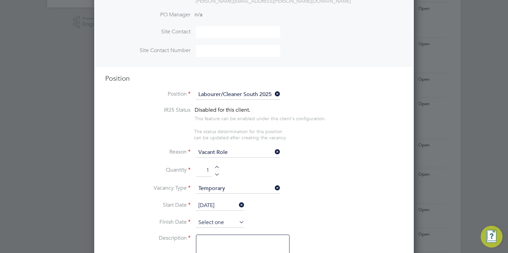
click at [214, 218] on input at bounding box center [220, 223] width 48 height 10
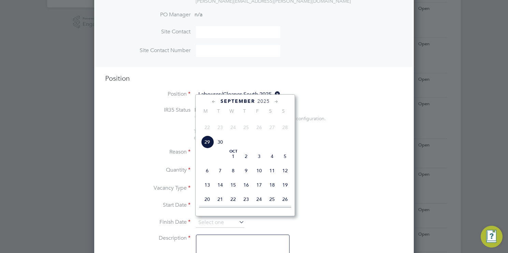
click at [235, 163] on span "Oct 1" at bounding box center [232, 156] width 13 height 13
type input "01 Oct 2025"
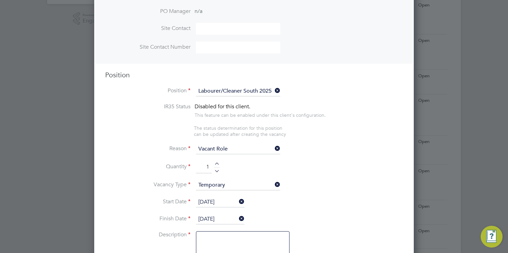
click at [218, 163] on div at bounding box center [217, 165] width 6 height 5
type input "2"
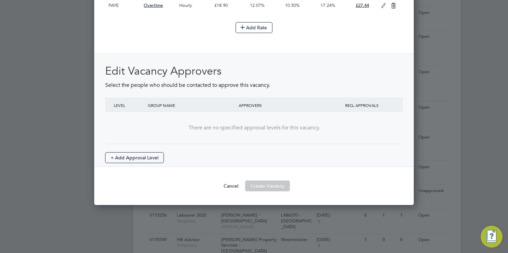
click at [273, 183] on button "Create Vacancy" at bounding box center [267, 186] width 45 height 11
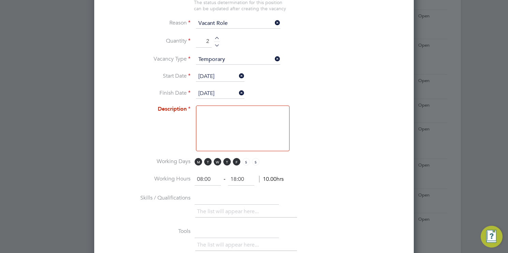
click at [253, 127] on textarea at bounding box center [242, 129] width 93 height 46
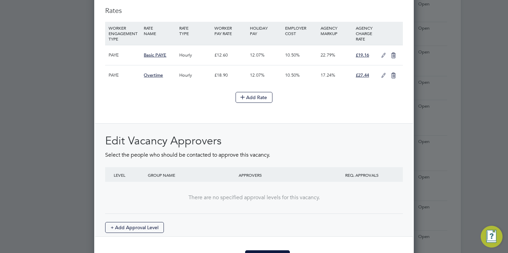
scroll to position [793, 0]
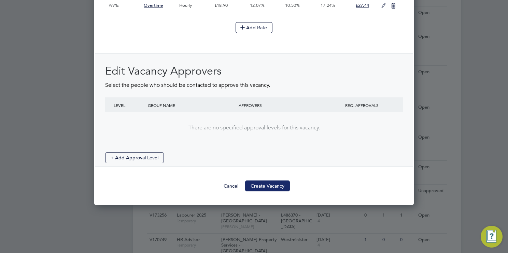
type textarea "."
click at [267, 185] on button "Create Vacancy" at bounding box center [267, 186] width 45 height 11
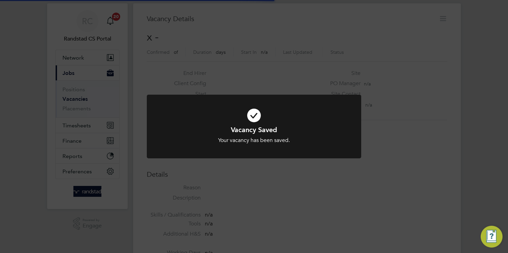
scroll to position [3, 3]
